Goal: Use online tool/utility: Utilize a website feature to perform a specific function

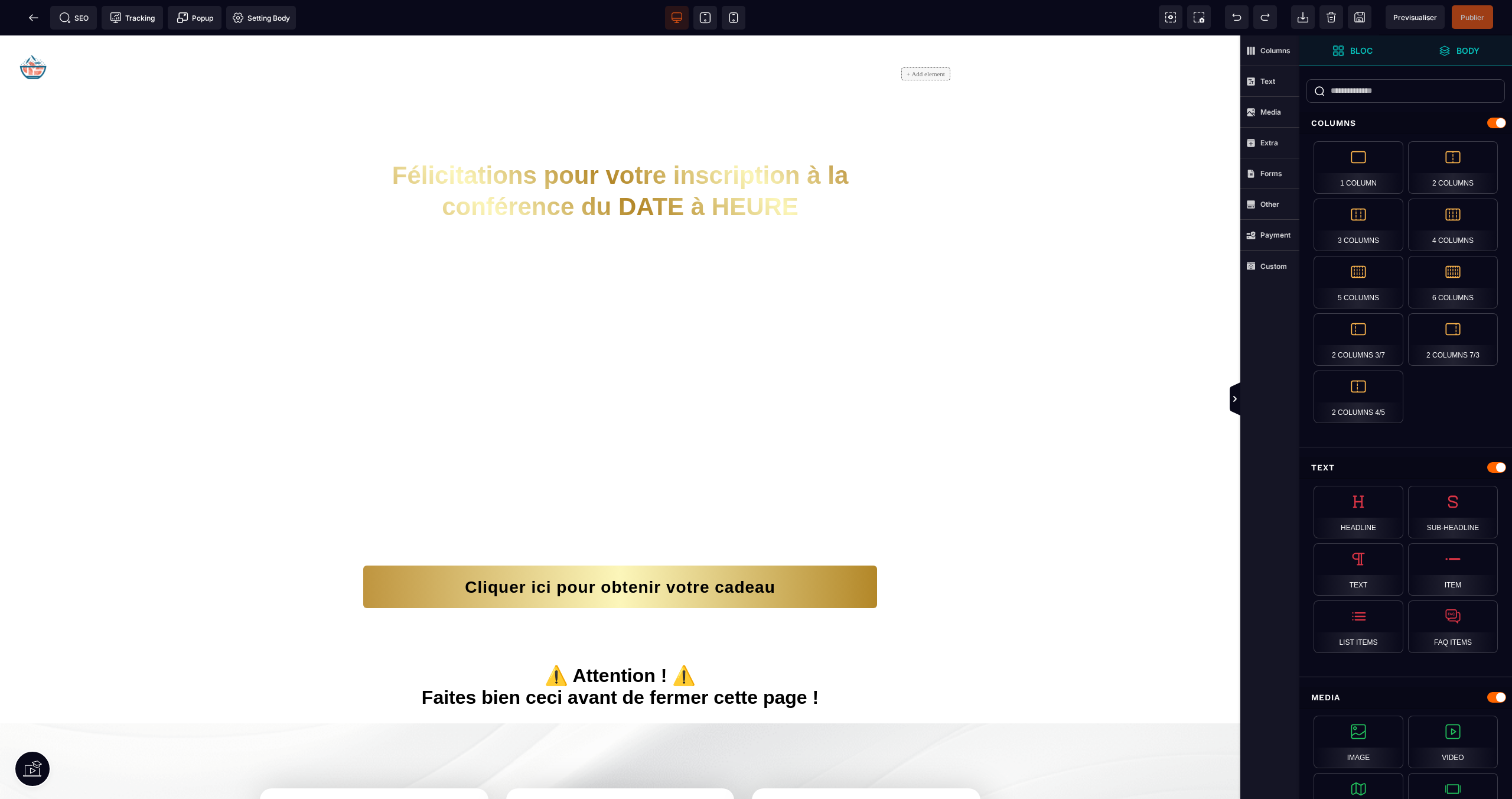
click at [1464, 51] on strong "Body" at bounding box center [1468, 50] width 23 height 9
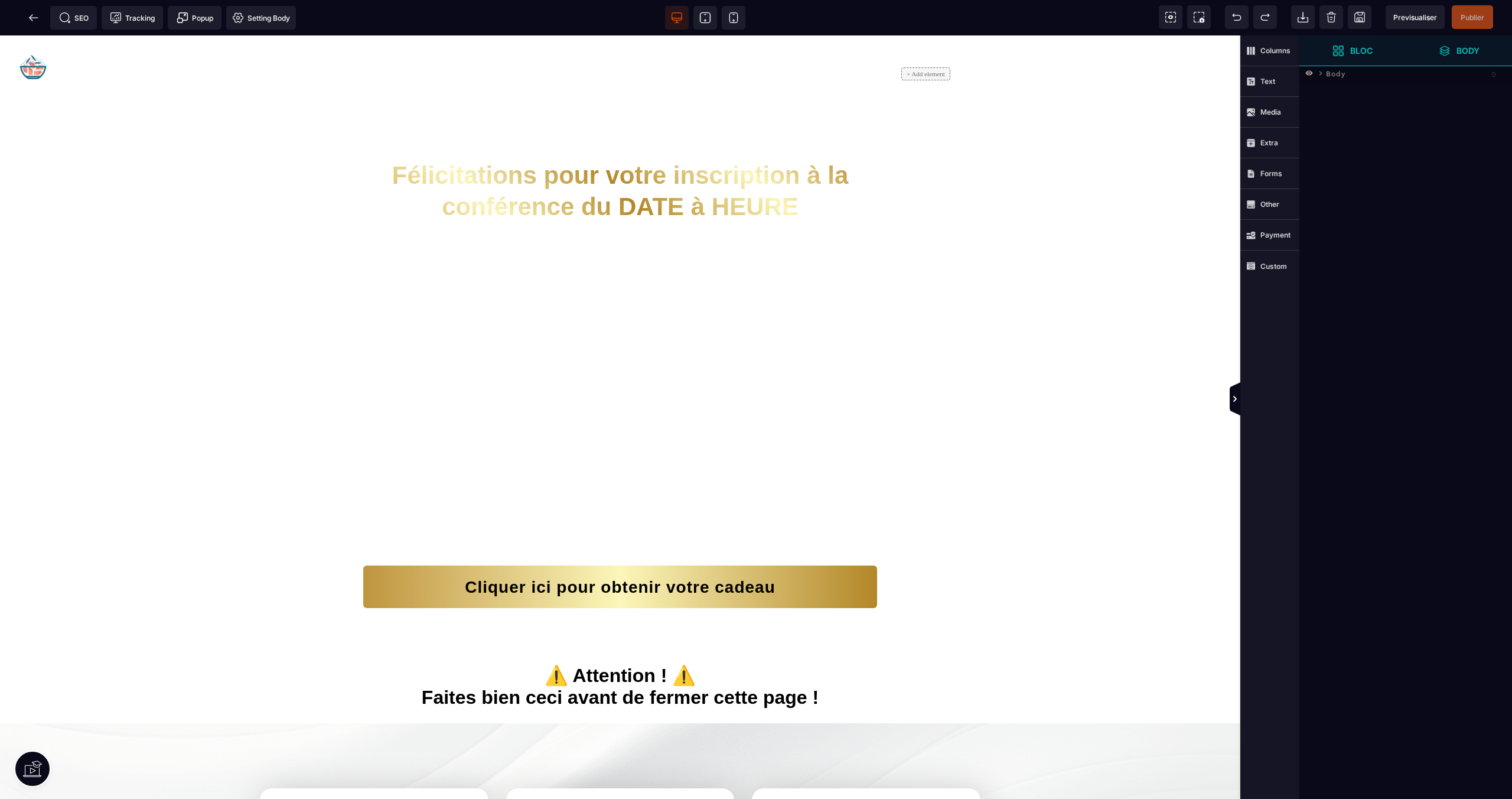
click at [1356, 48] on strong "Bloc" at bounding box center [1362, 50] width 23 height 9
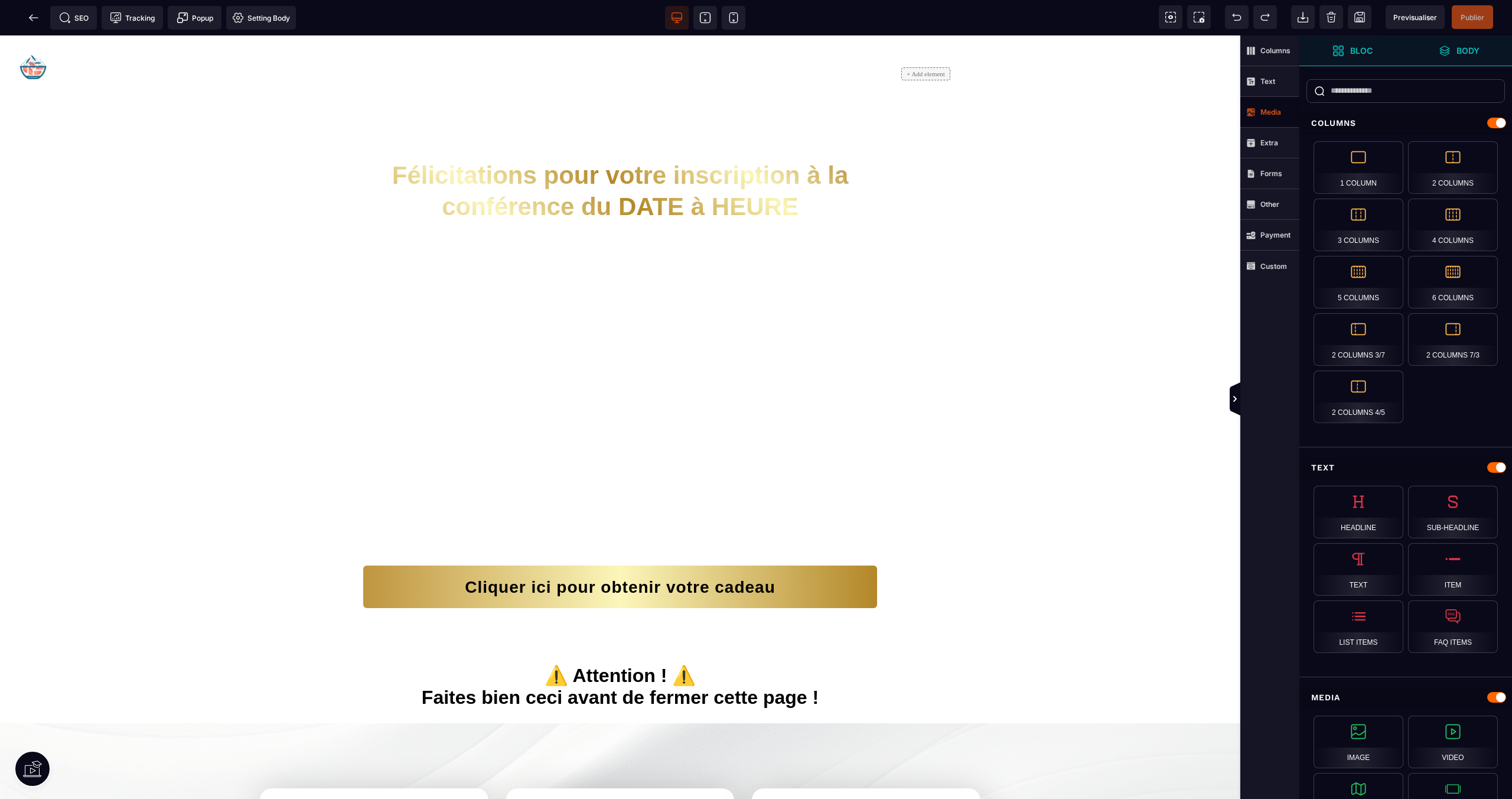
click at [1252, 113] on icon at bounding box center [1251, 111] width 8 height 5
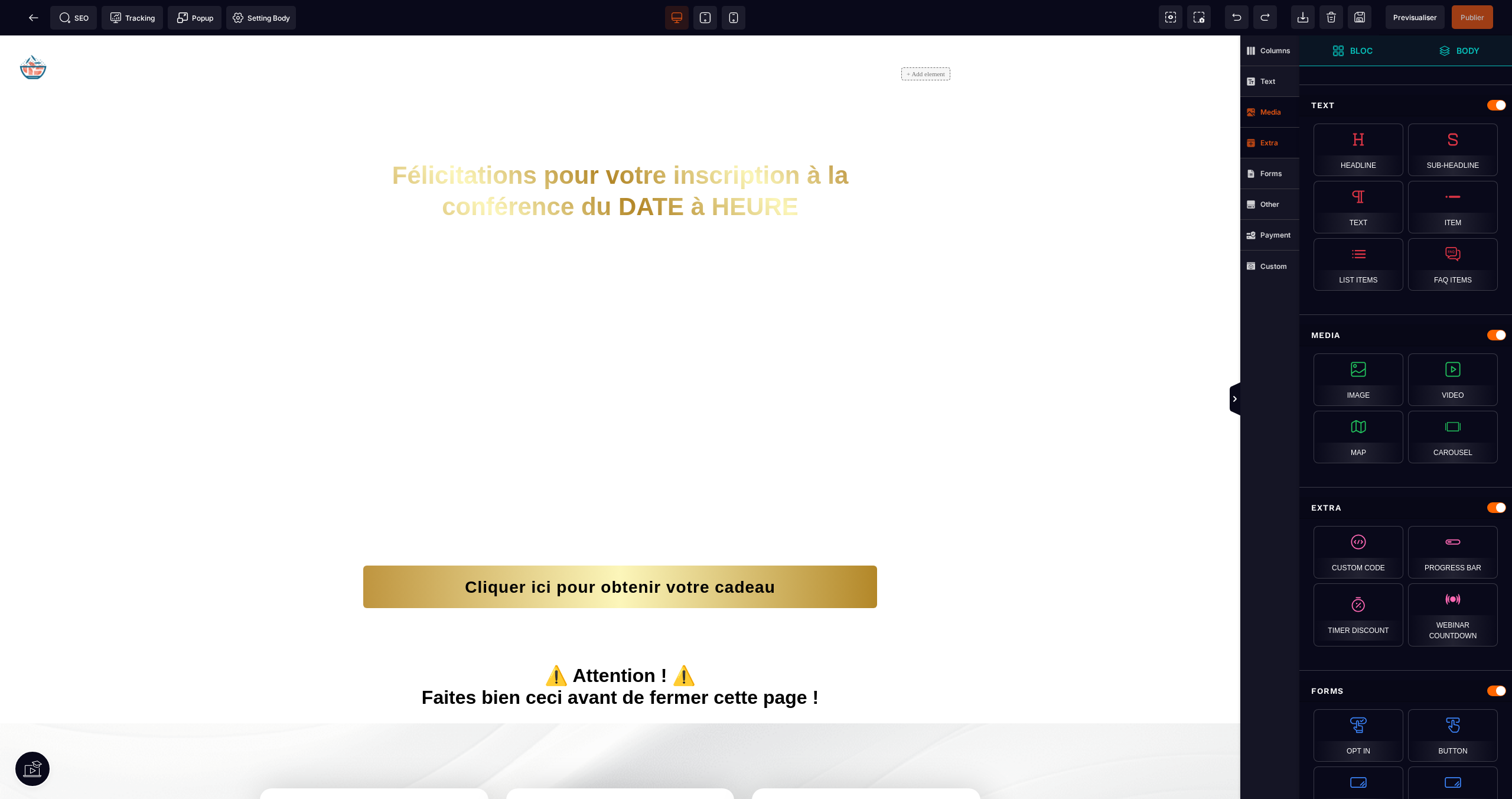
click at [1258, 139] on span "Extra" at bounding box center [1262, 143] width 32 height 9
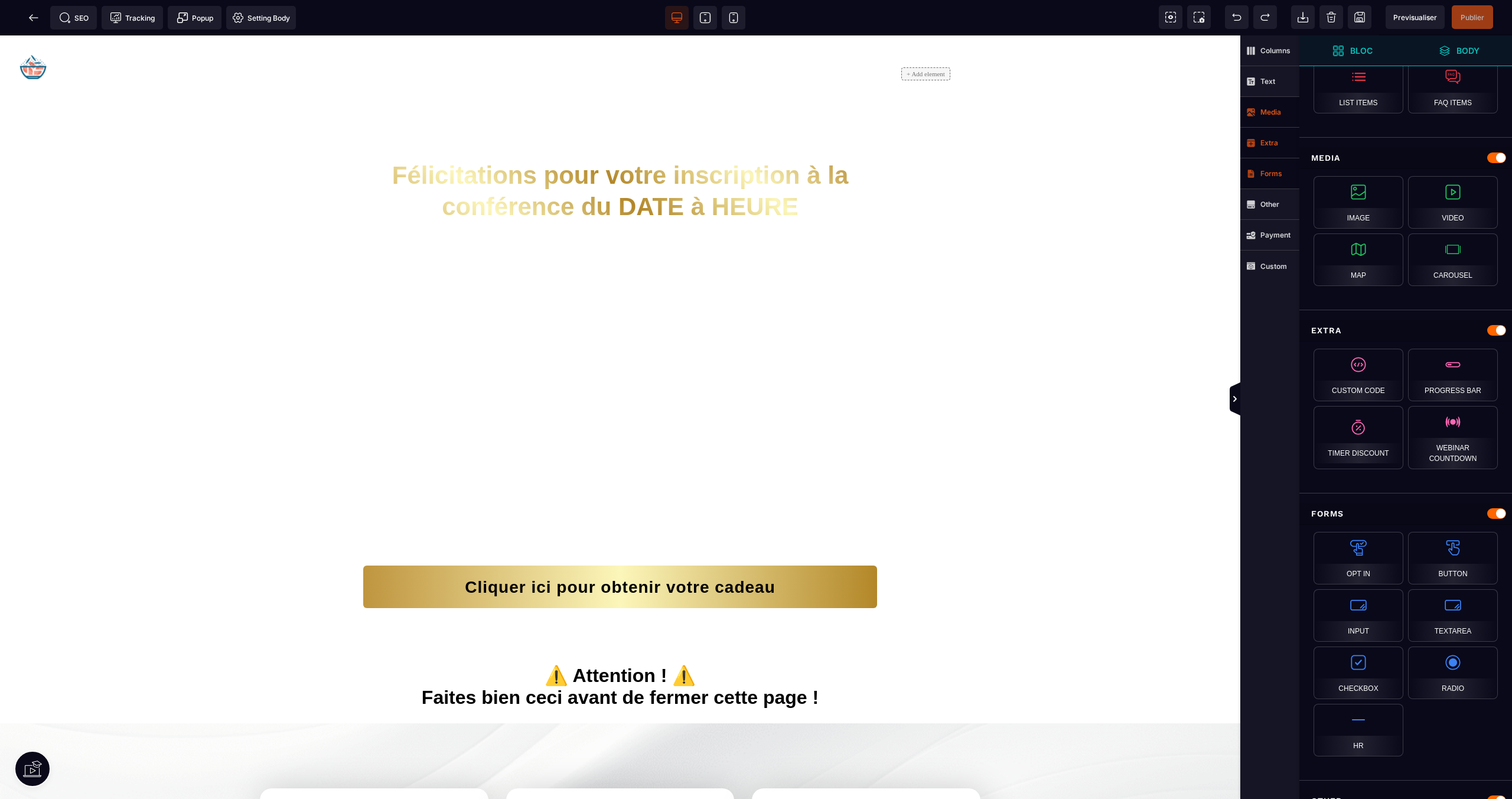
click at [1265, 169] on strong "Forms" at bounding box center [1272, 173] width 22 height 9
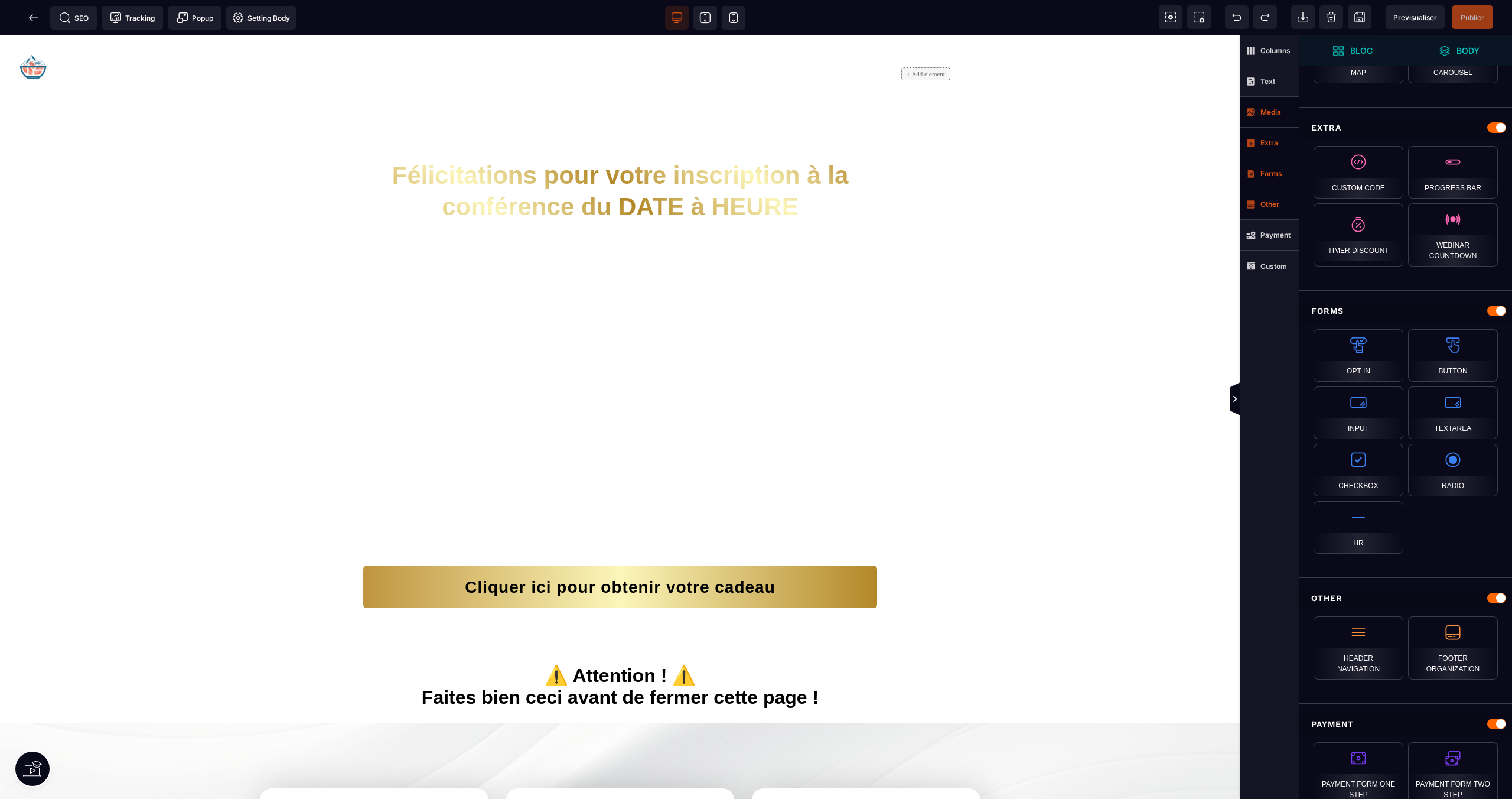
scroll to position [773, 0]
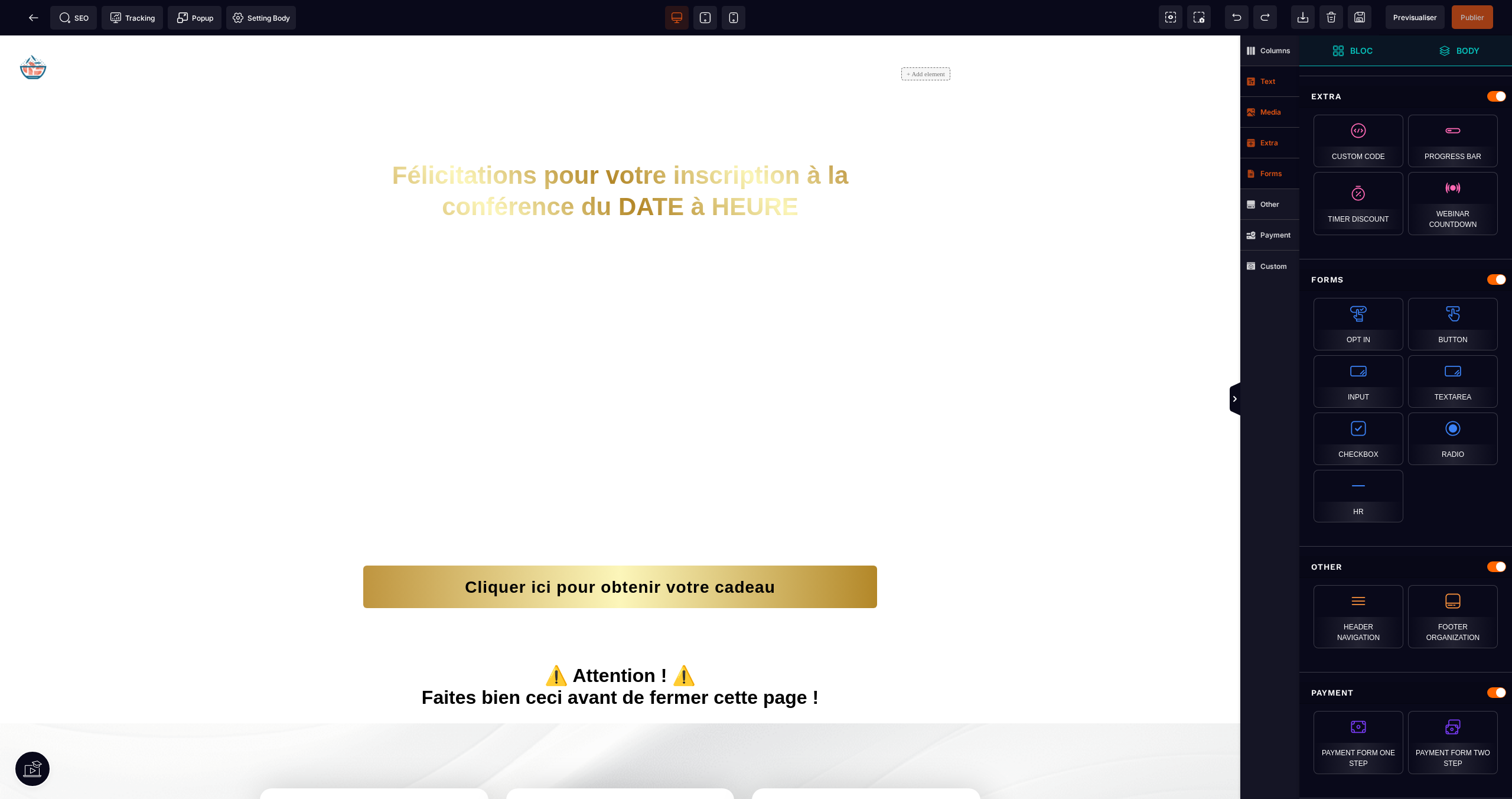
click at [1264, 79] on strong "Text" at bounding box center [1268, 81] width 14 height 9
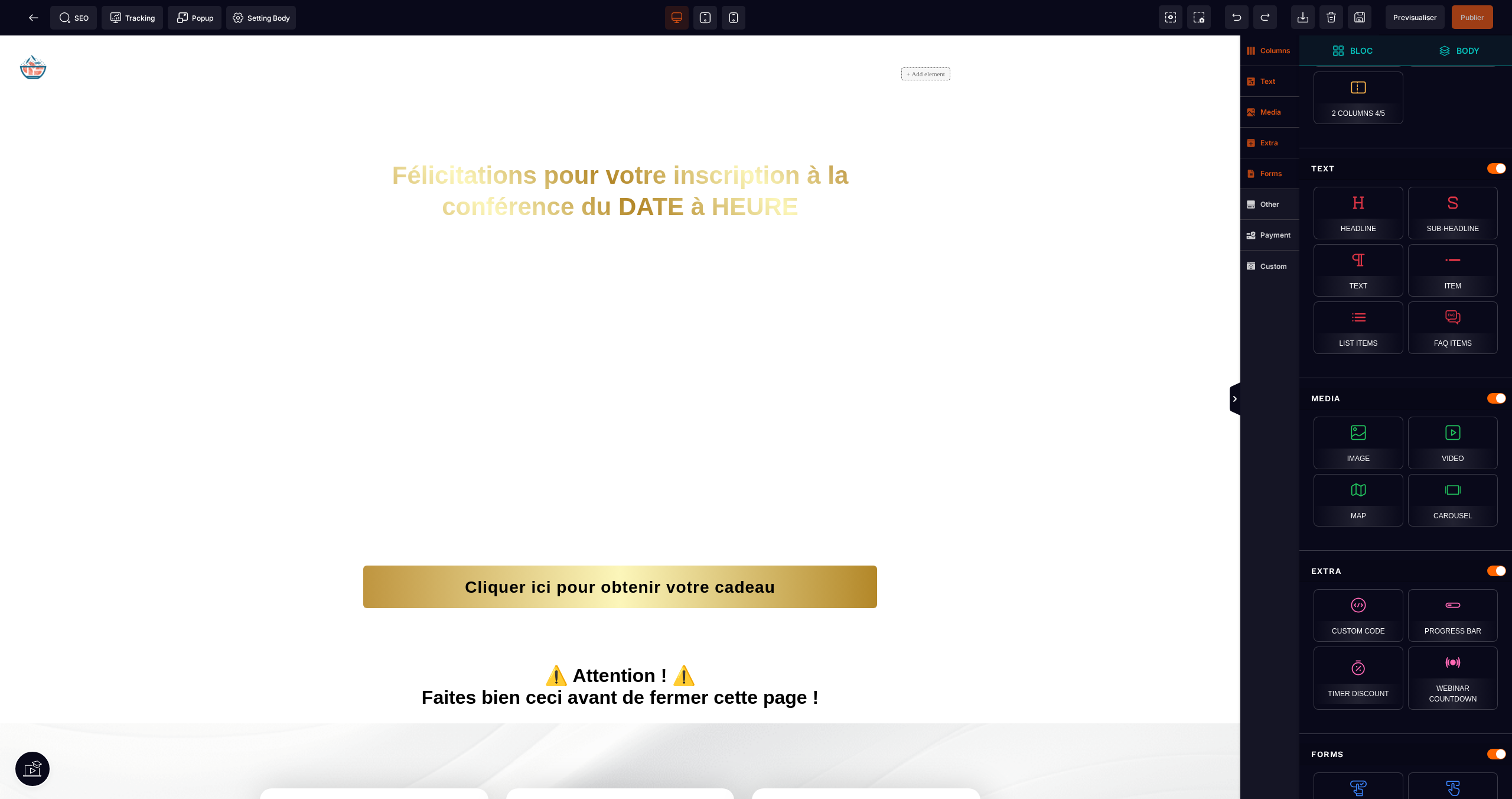
click at [1264, 55] on span "Columns" at bounding box center [1270, 50] width 59 height 31
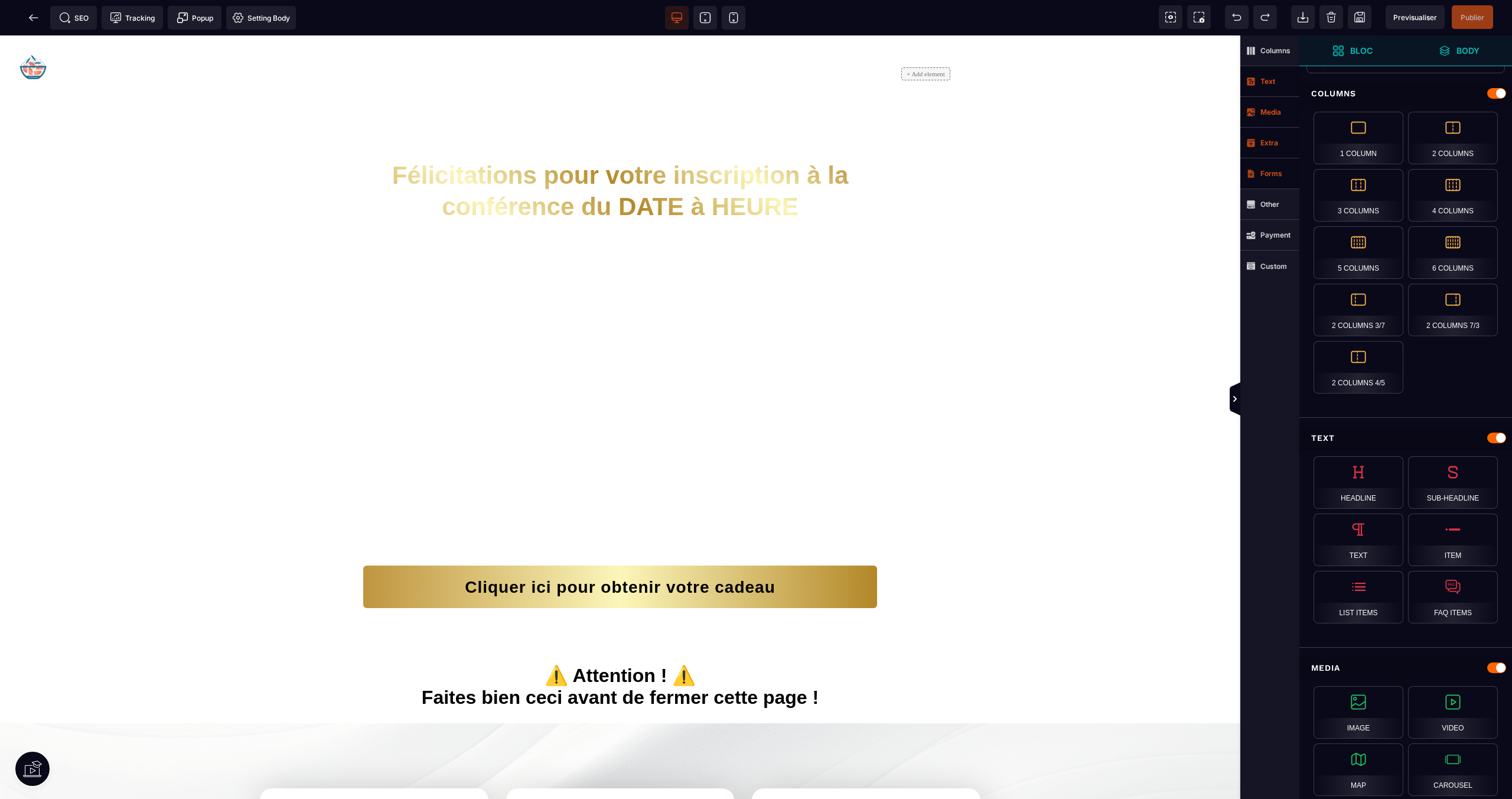
scroll to position [0, 0]
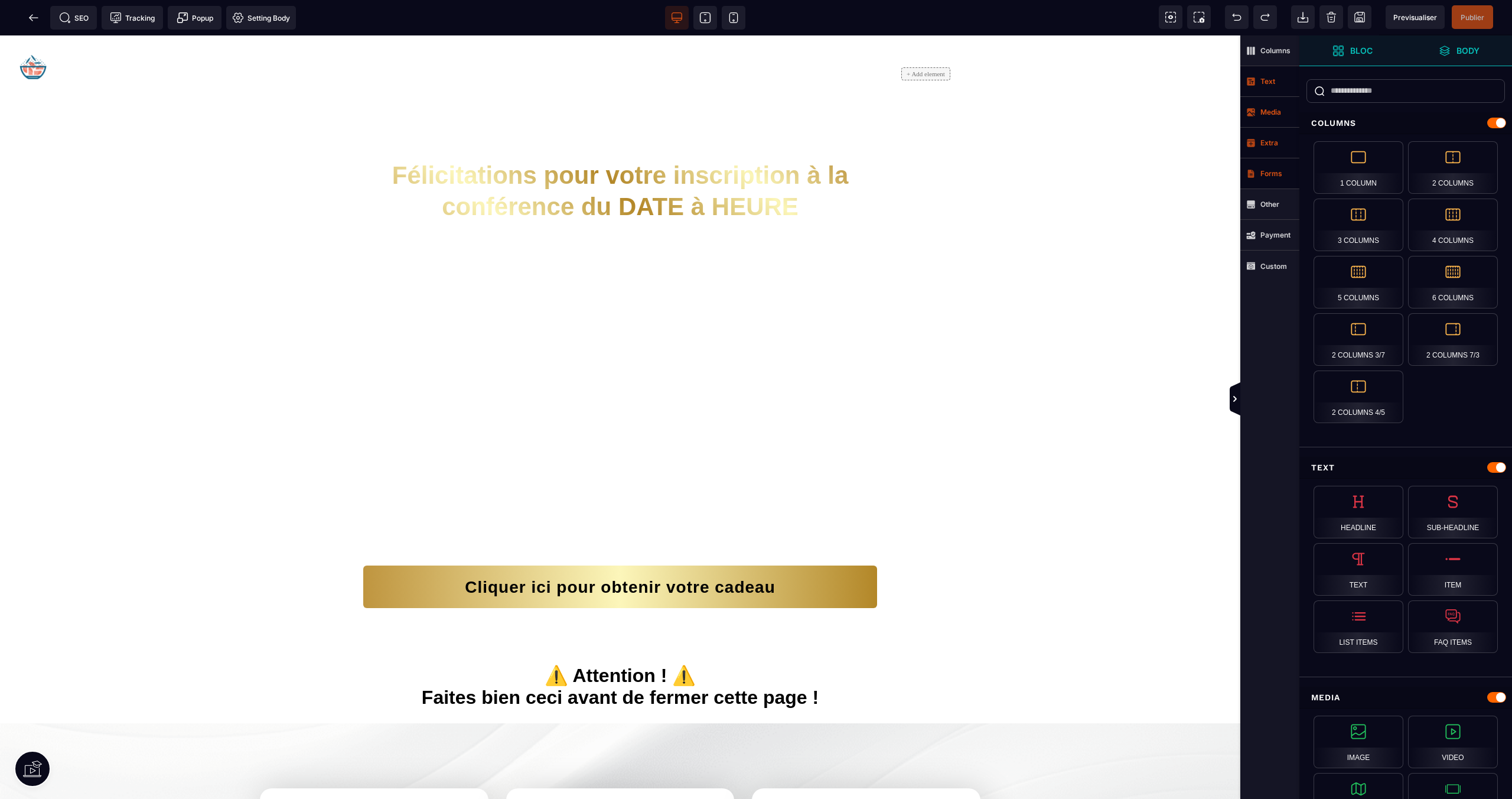
click at [1367, 94] on input "text" at bounding box center [1406, 91] width 198 height 24
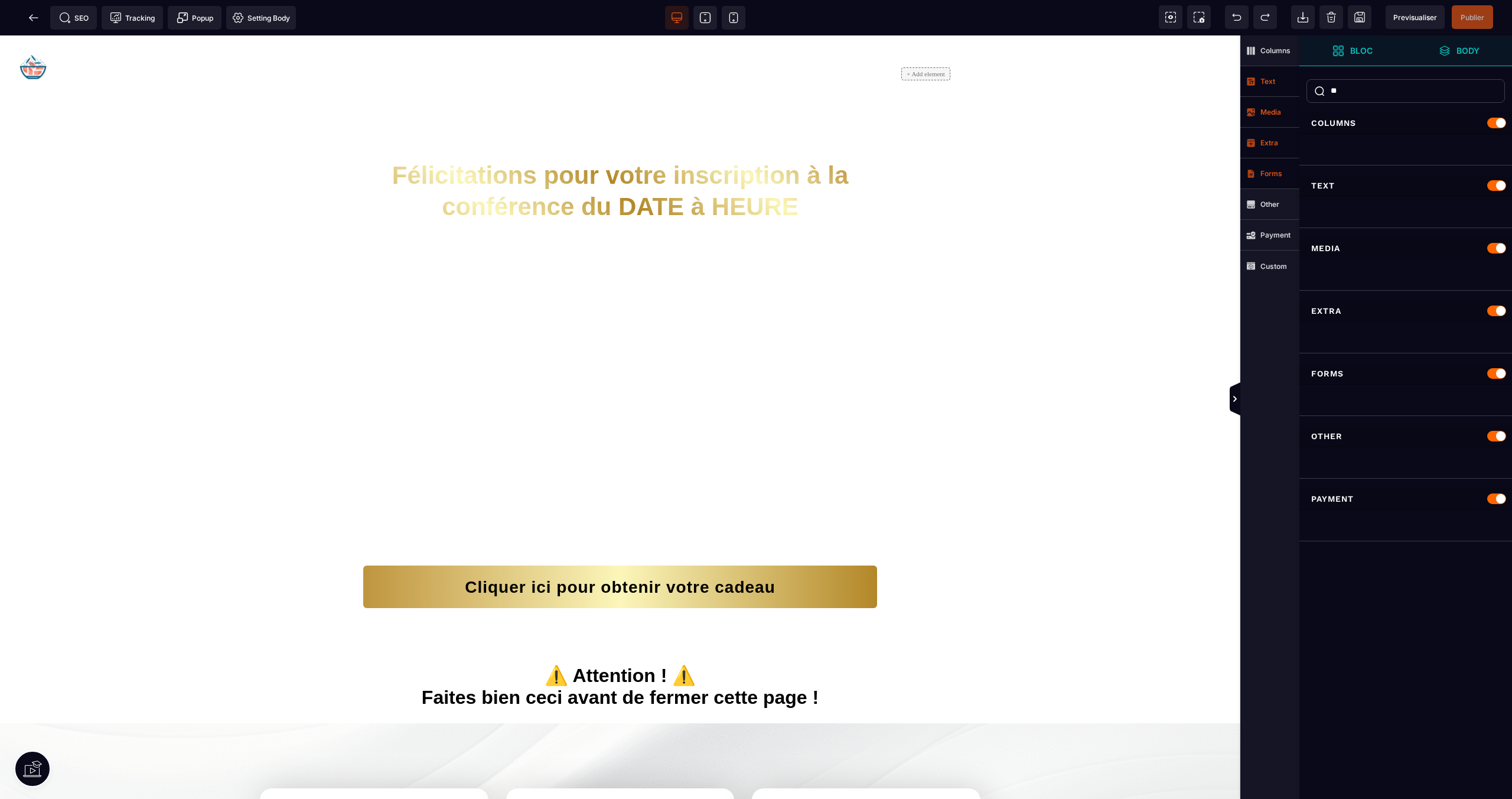
type input "*"
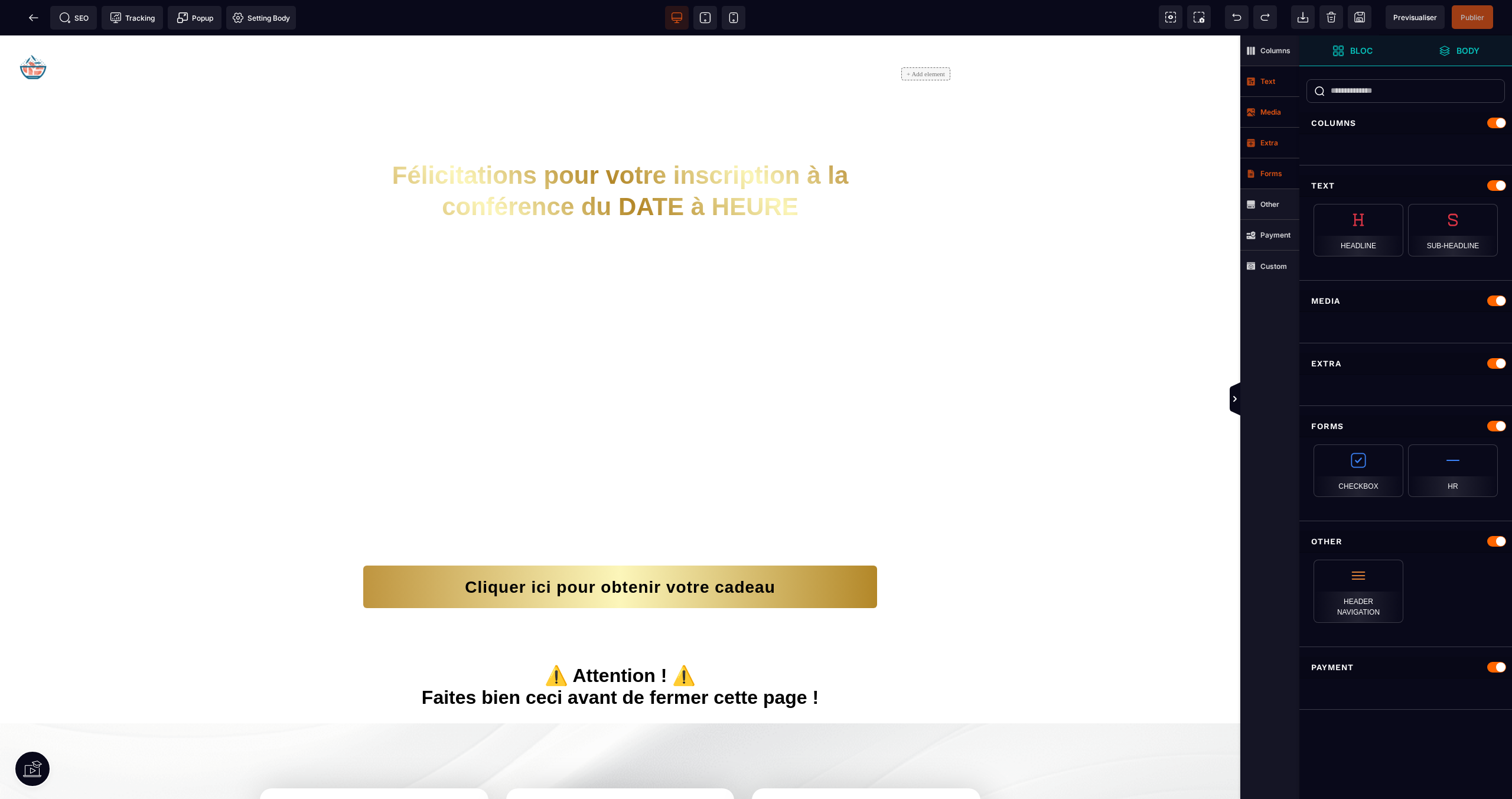
type input "*"
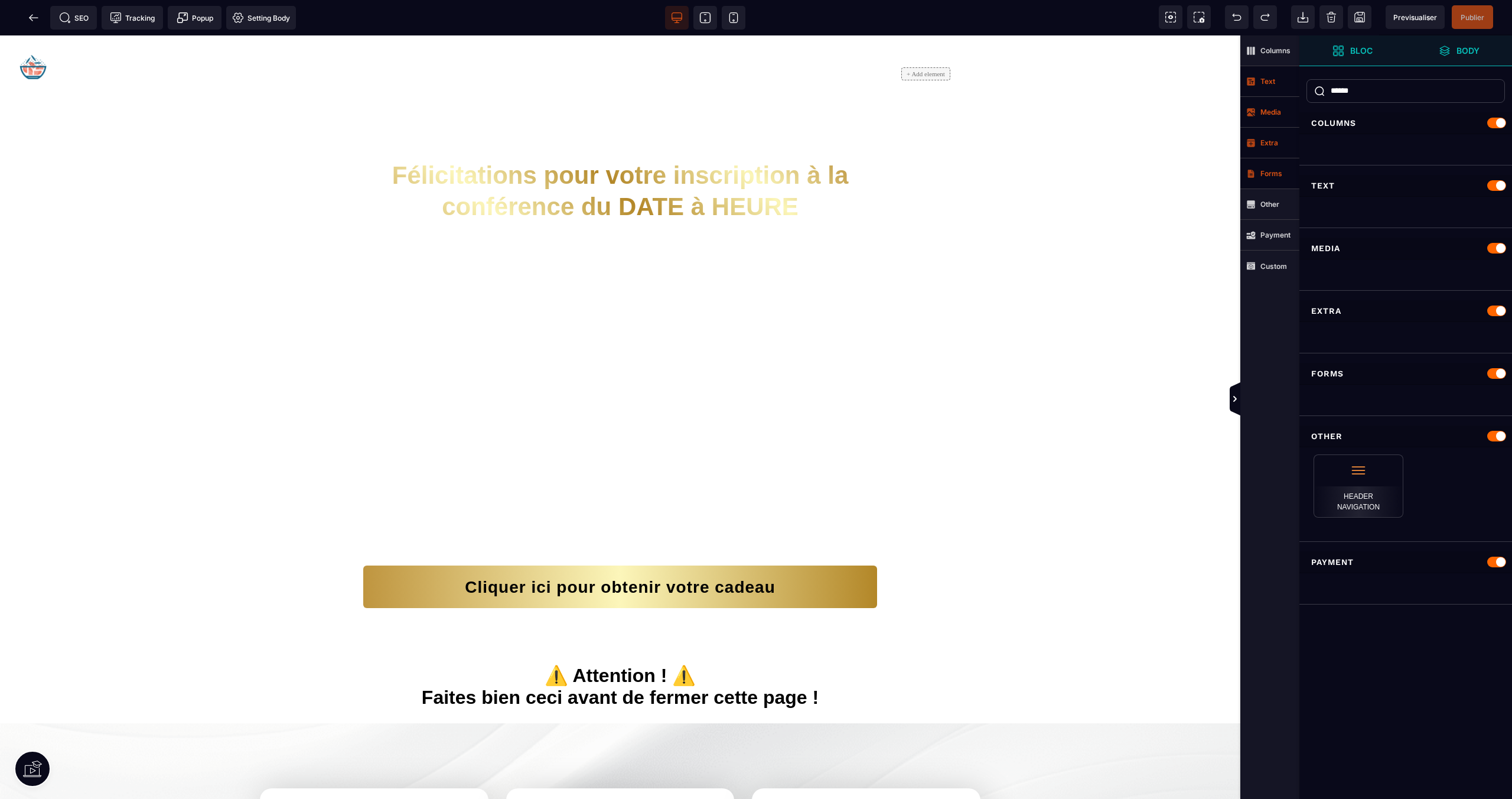
click at [1456, 56] on span "Body" at bounding box center [1459, 50] width 41 height 12
click at [1265, 138] on span "Extra" at bounding box center [1270, 143] width 59 height 31
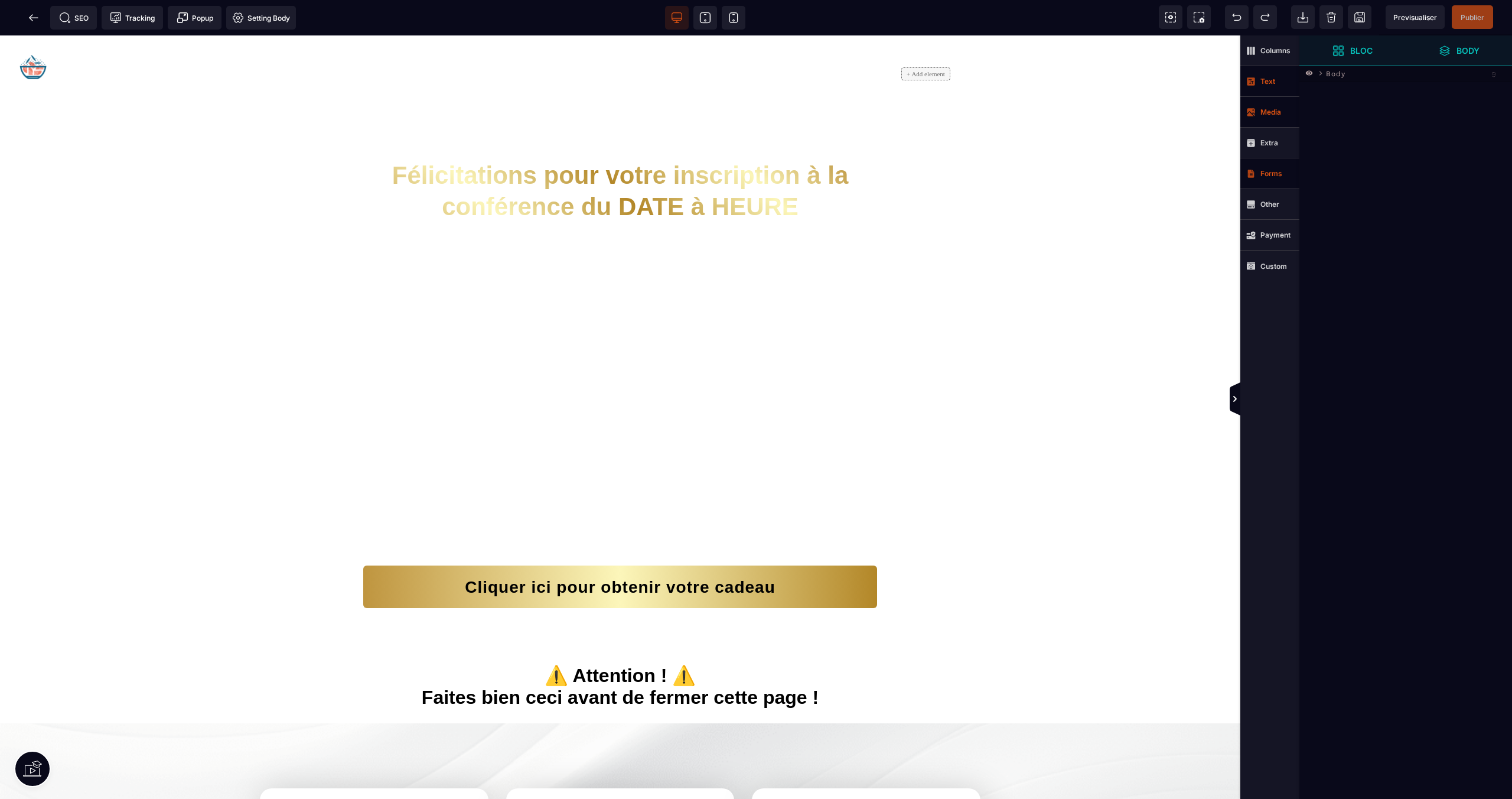
click at [1271, 113] on strong "Media" at bounding box center [1271, 112] width 21 height 9
drag, startPoint x: 1342, startPoint y: 72, endPoint x: 1277, endPoint y: 69, distance: 65.1
click at [1277, 0] on div "SEO Tracking Popup Setting Body" at bounding box center [756, 0] width 1512 height 0
click at [1314, 72] on icon at bounding box center [1307, 74] width 16 height 18
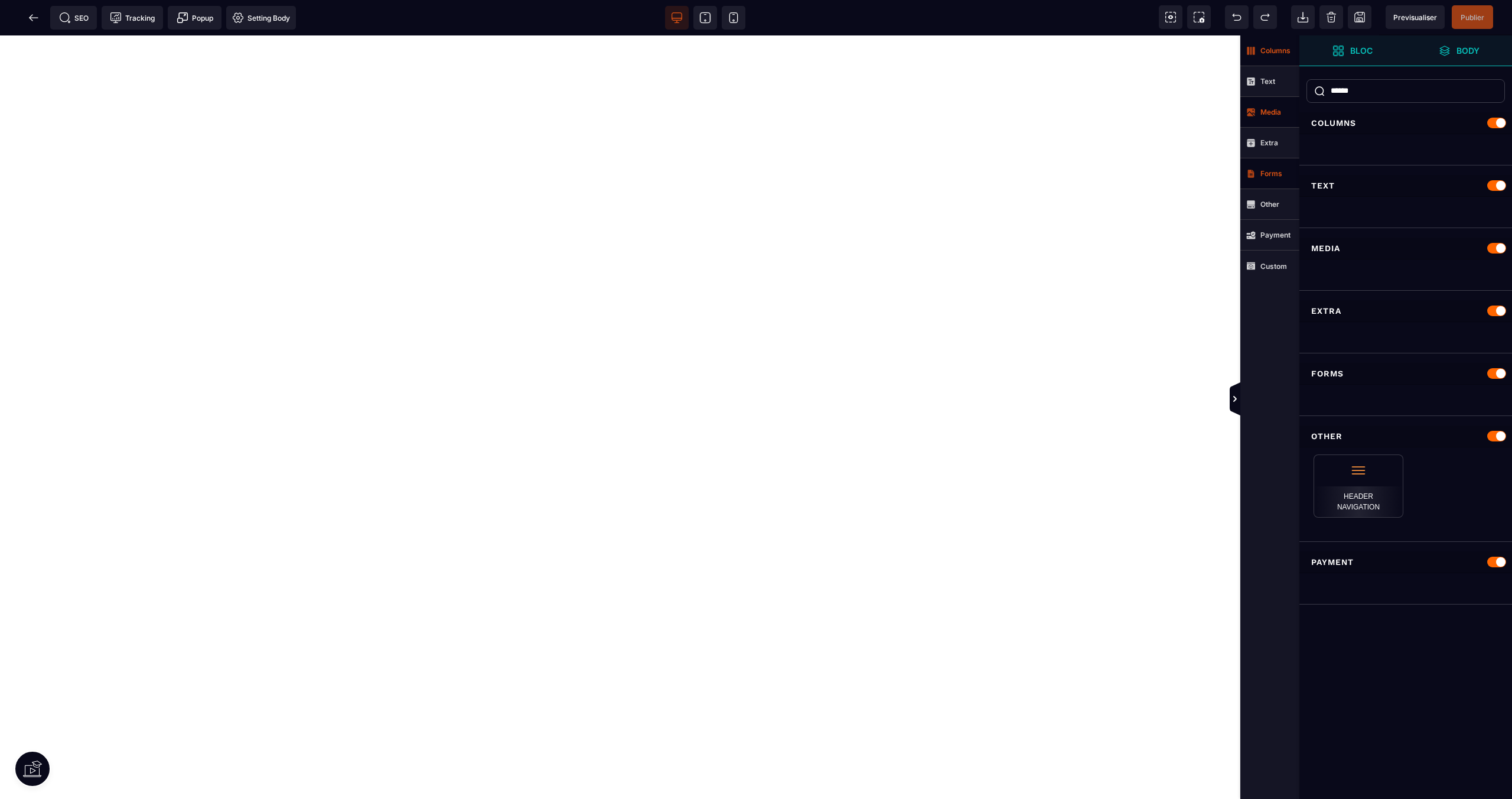
click at [1275, 43] on span "Columns" at bounding box center [1270, 50] width 59 height 31
click at [1270, 52] on strong "Columns" at bounding box center [1276, 50] width 30 height 9
click at [1462, 53] on strong "Body" at bounding box center [1468, 50] width 23 height 9
click at [1338, 48] on icon at bounding box center [1338, 50] width 12 height 12
click at [1265, 79] on strong "Text" at bounding box center [1268, 81] width 14 height 9
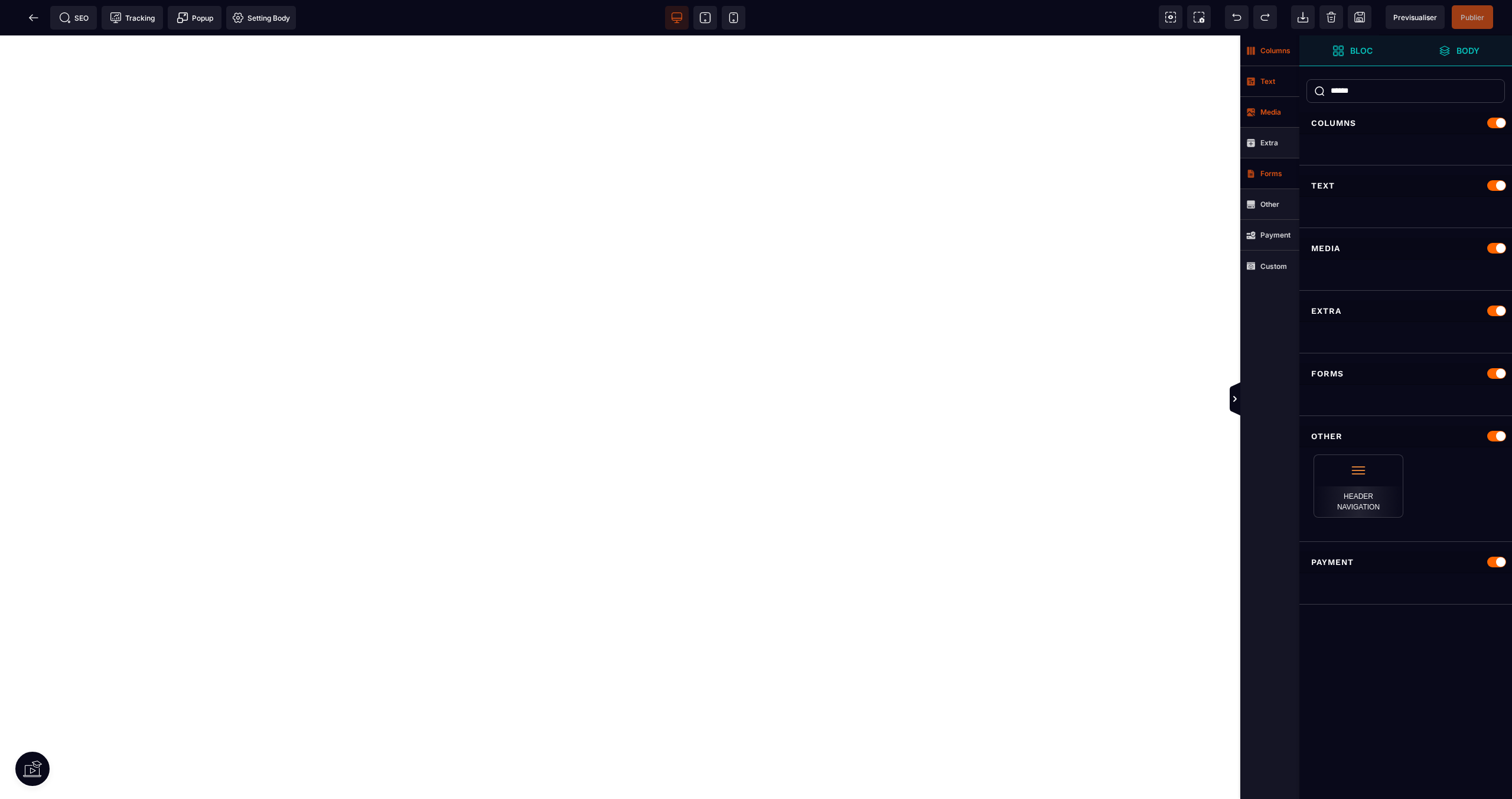
click at [1273, 48] on strong "Columns" at bounding box center [1276, 50] width 30 height 9
click at [1374, 96] on input "******" at bounding box center [1406, 91] width 198 height 24
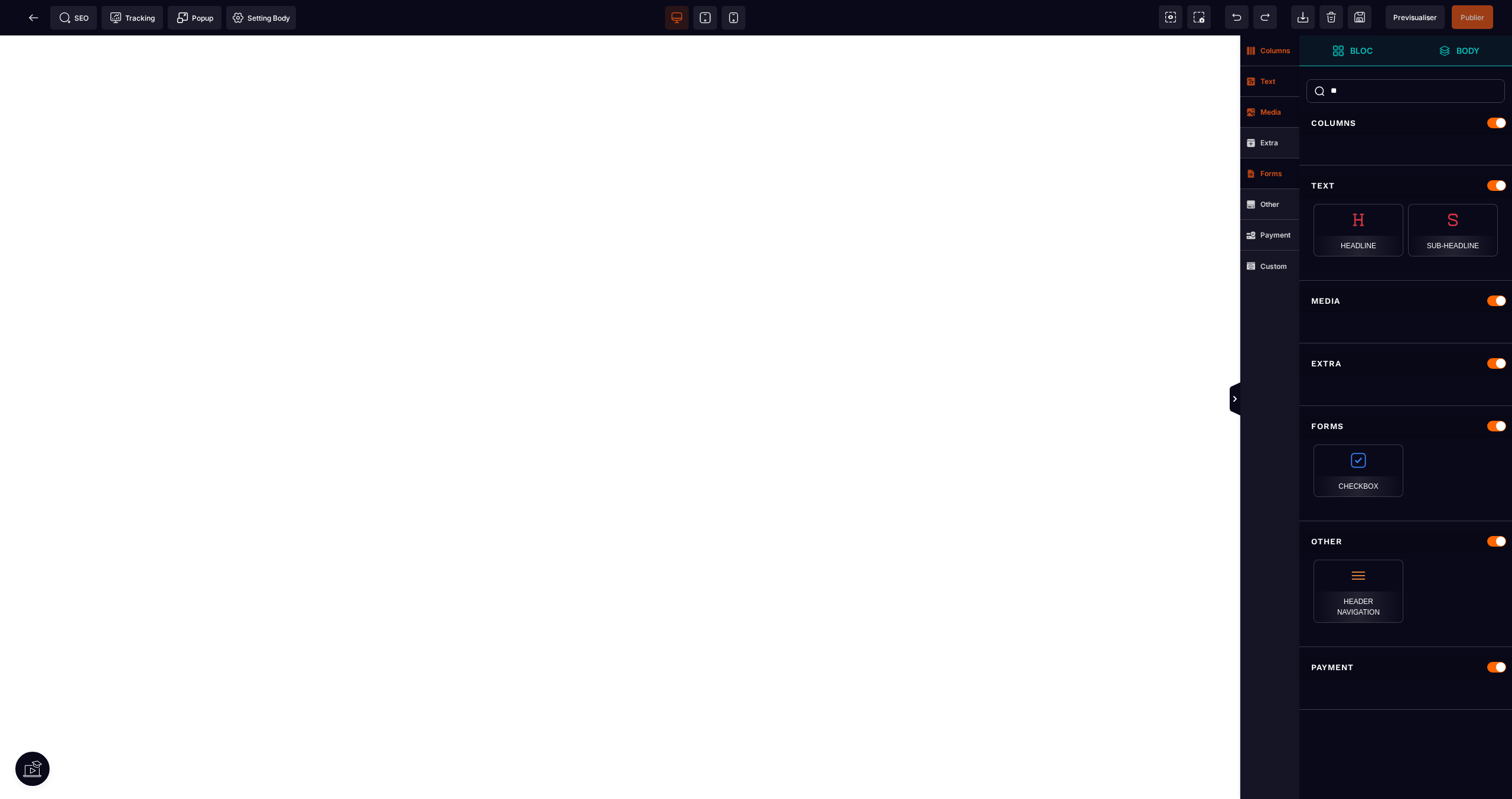
type input "*"
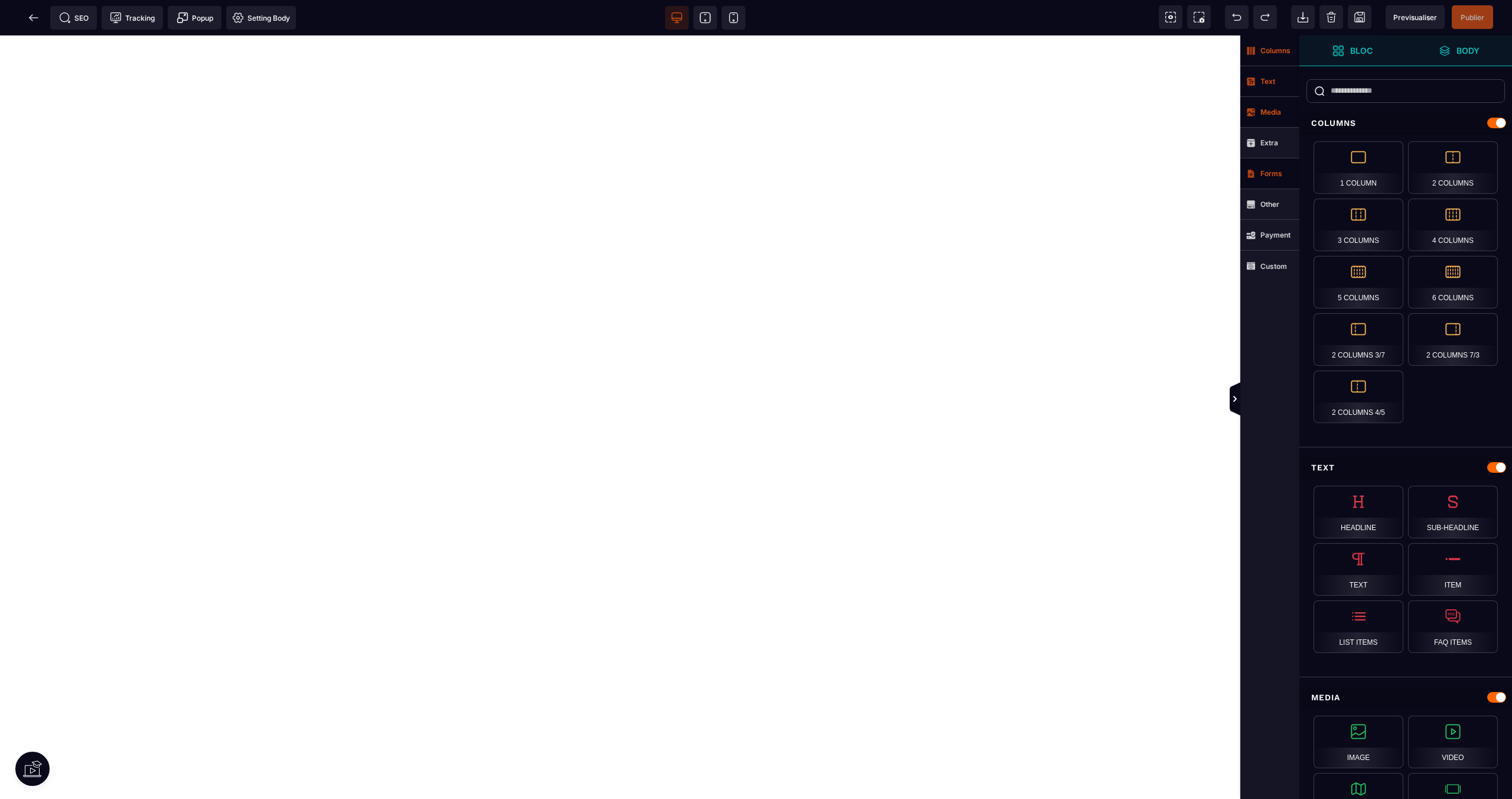
click at [290, 217] on body "+ Add element Félicitations pour votre inscription à la conférence du DATE à HE…" at bounding box center [620, 417] width 1241 height 763
click at [33, 17] on icon at bounding box center [33, 17] width 9 height 1
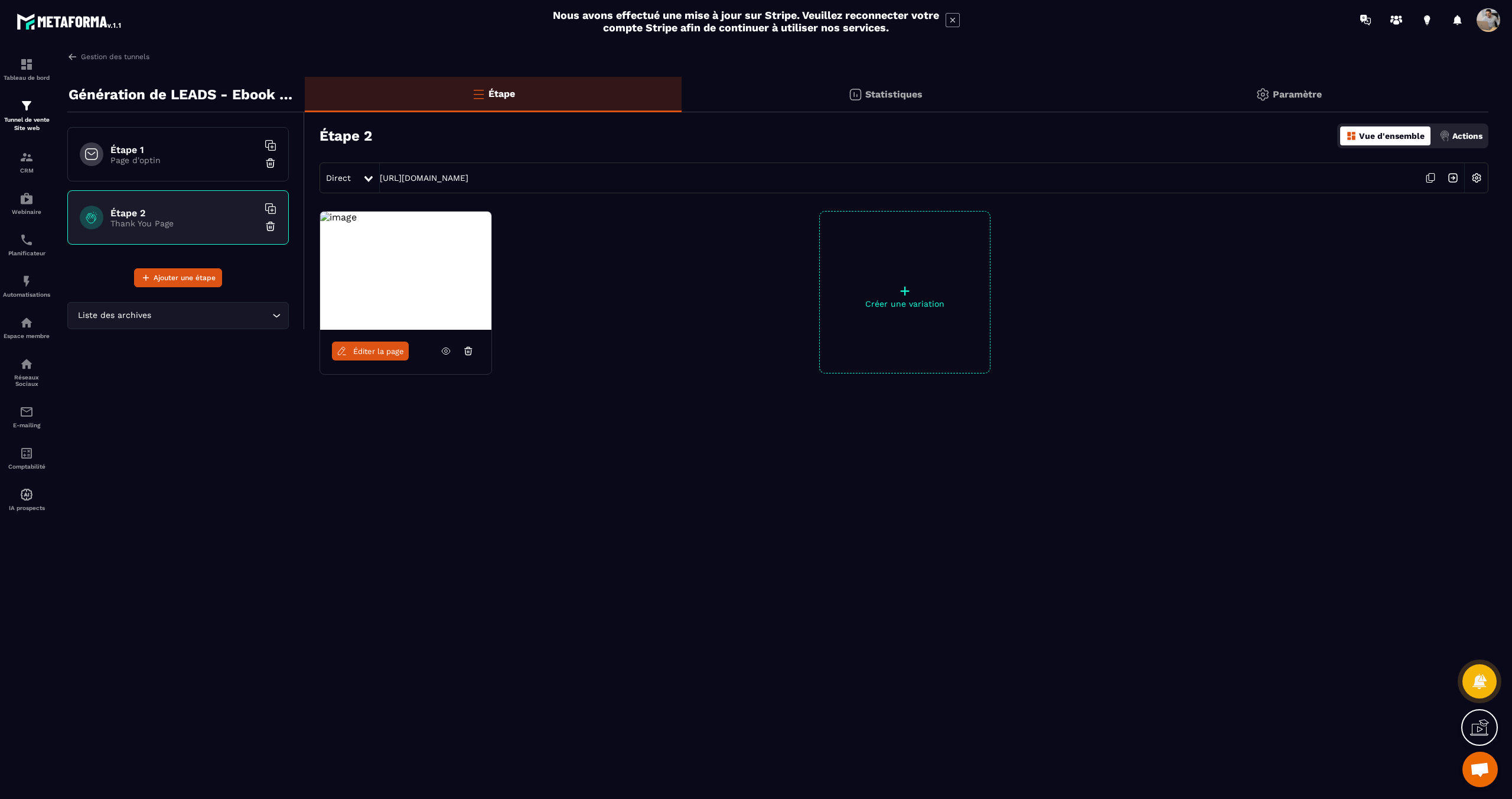
click at [445, 351] on icon at bounding box center [446, 351] width 11 height 11
click at [463, 348] on div at bounding box center [468, 351] width 23 height 19
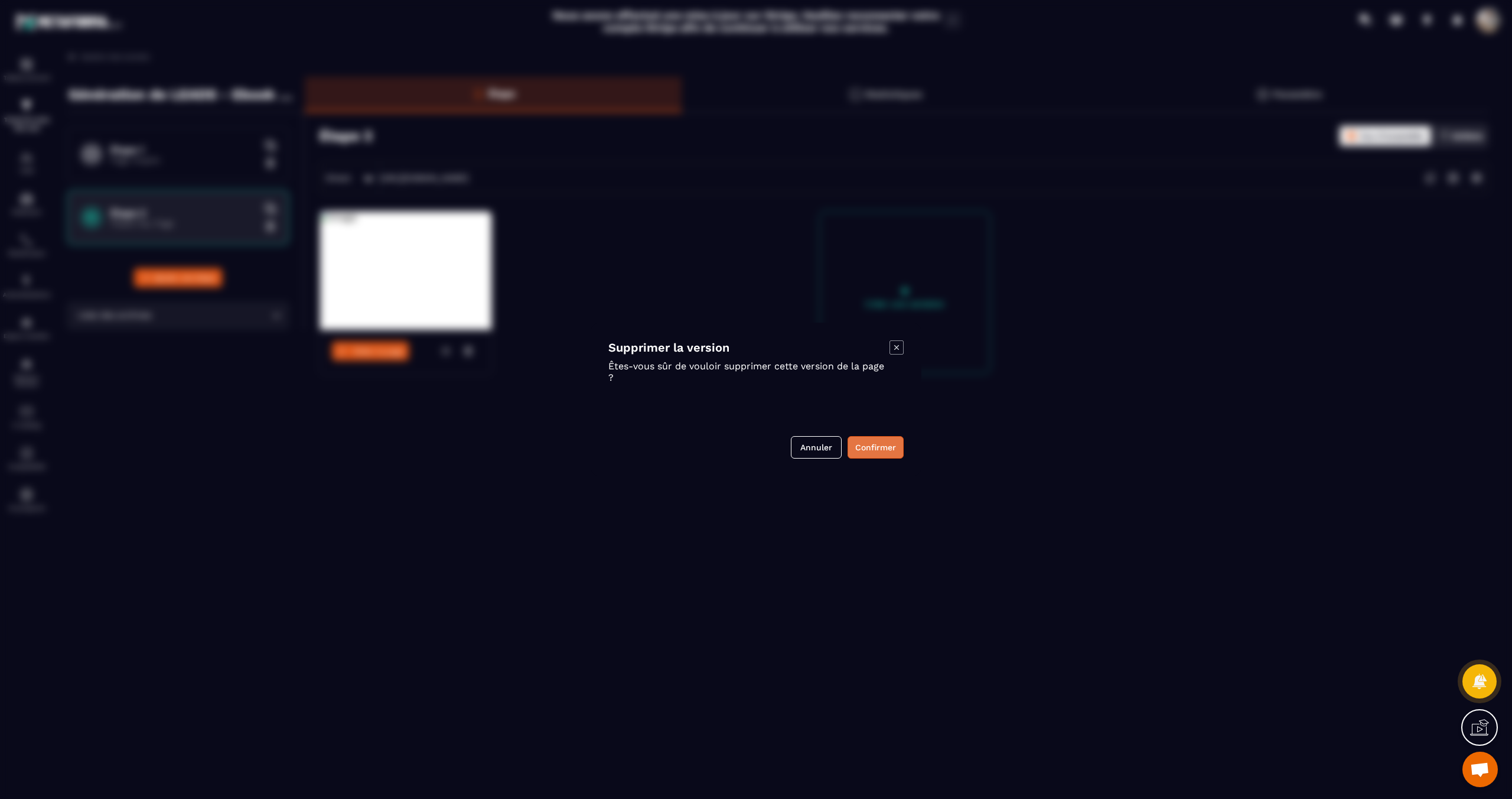
click at [867, 445] on button "Confirmer" at bounding box center [876, 448] width 56 height 23
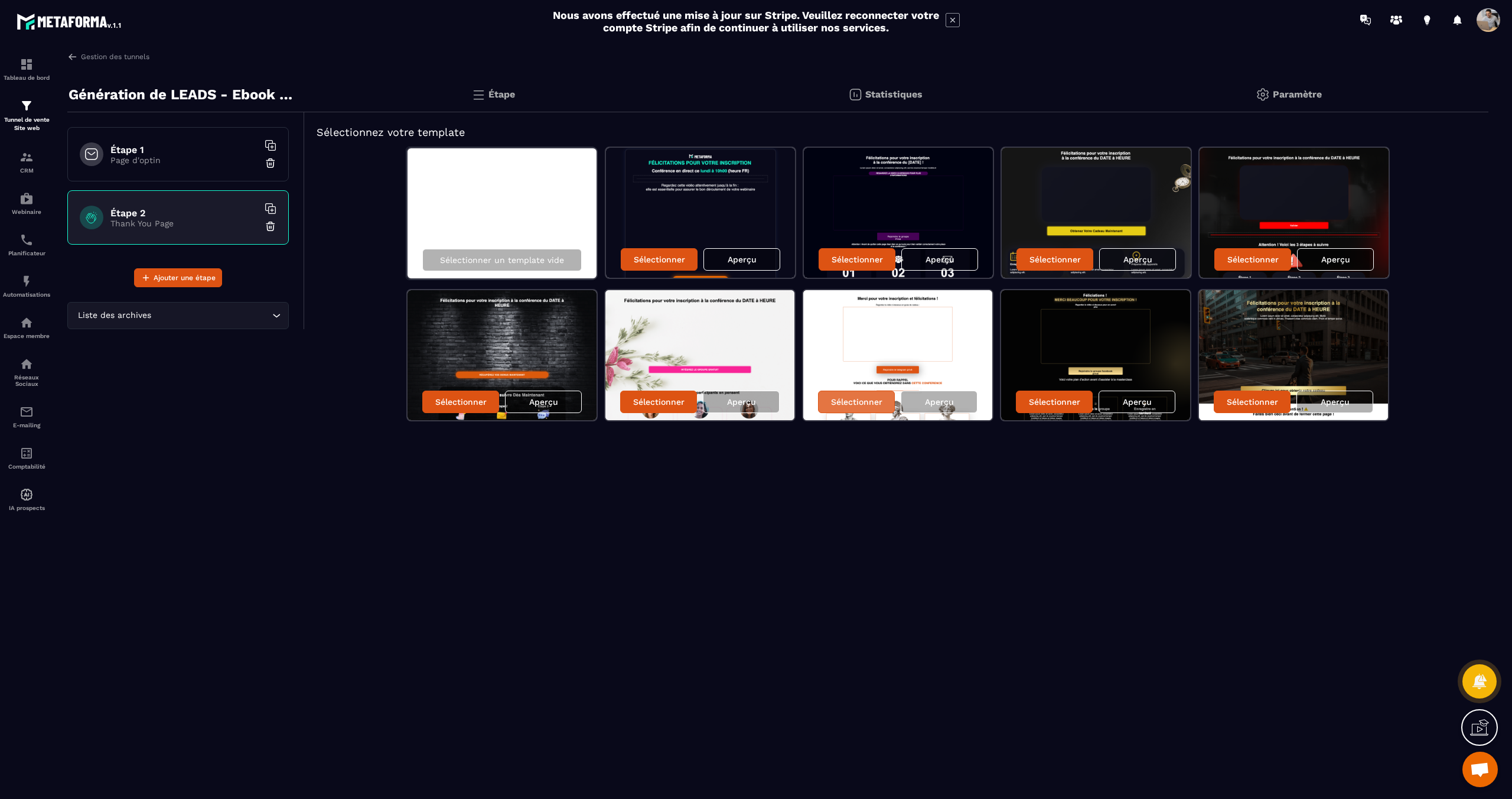
click at [869, 404] on p "Sélectionner" at bounding box center [857, 402] width 52 height 9
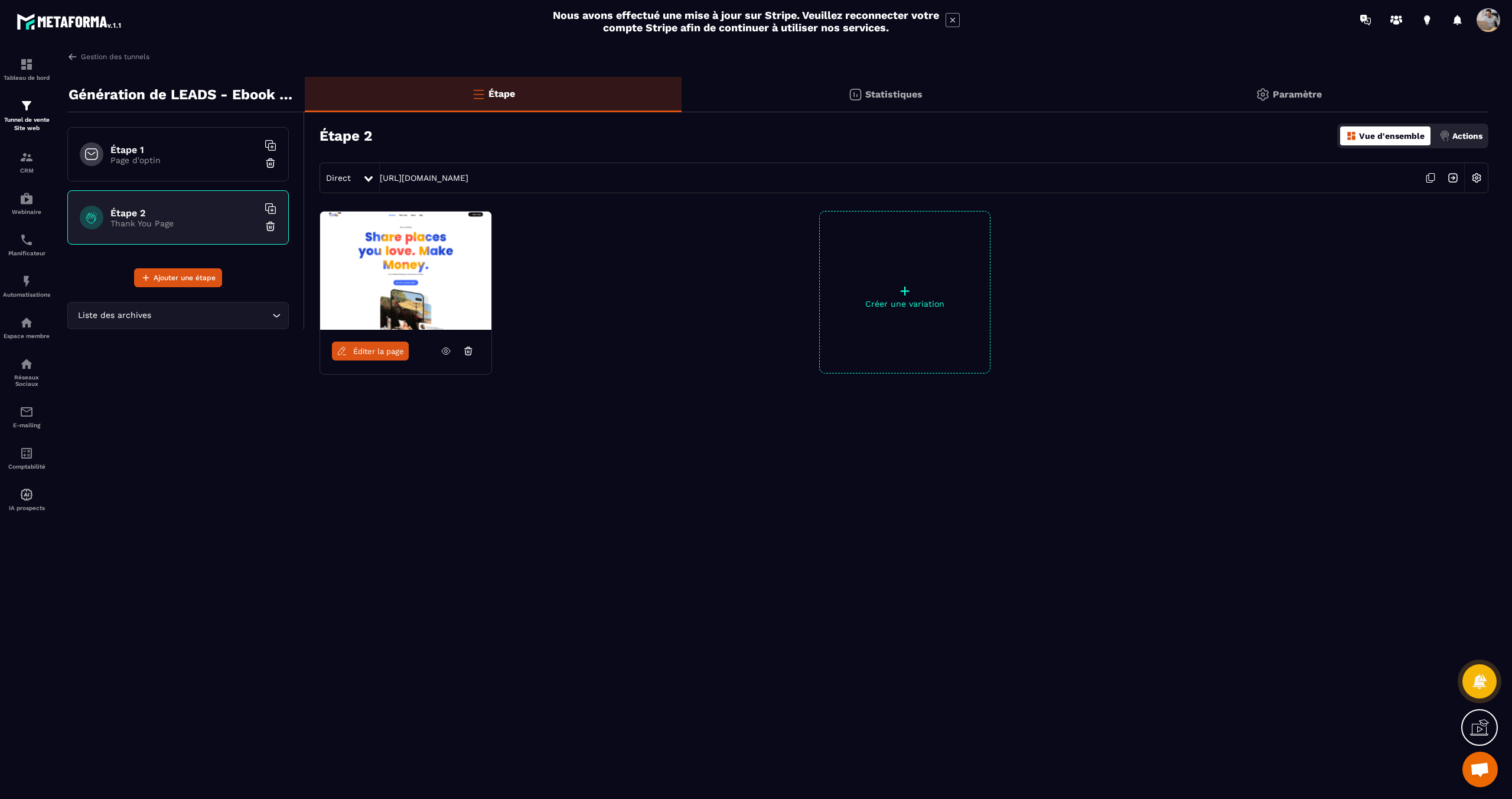
click at [398, 349] on span "Éditer la page" at bounding box center [378, 351] width 51 height 9
